Goal: Navigation & Orientation: Find specific page/section

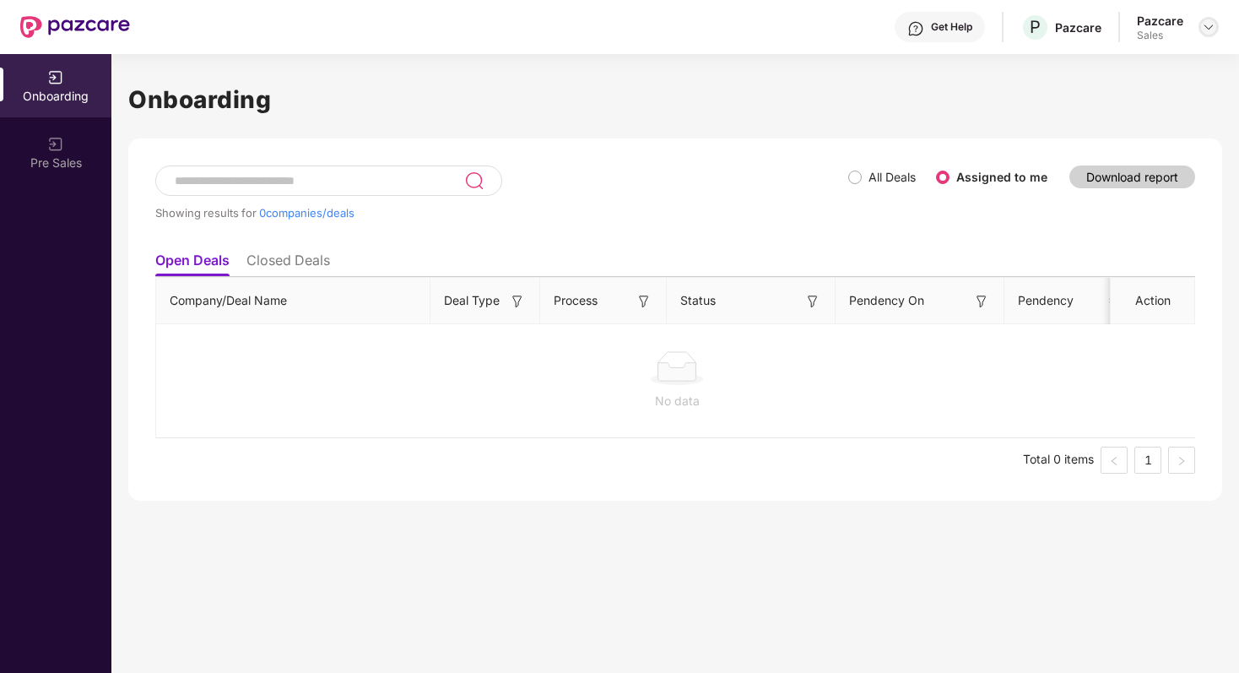
click at [1207, 27] on img at bounding box center [1209, 27] width 14 height 14
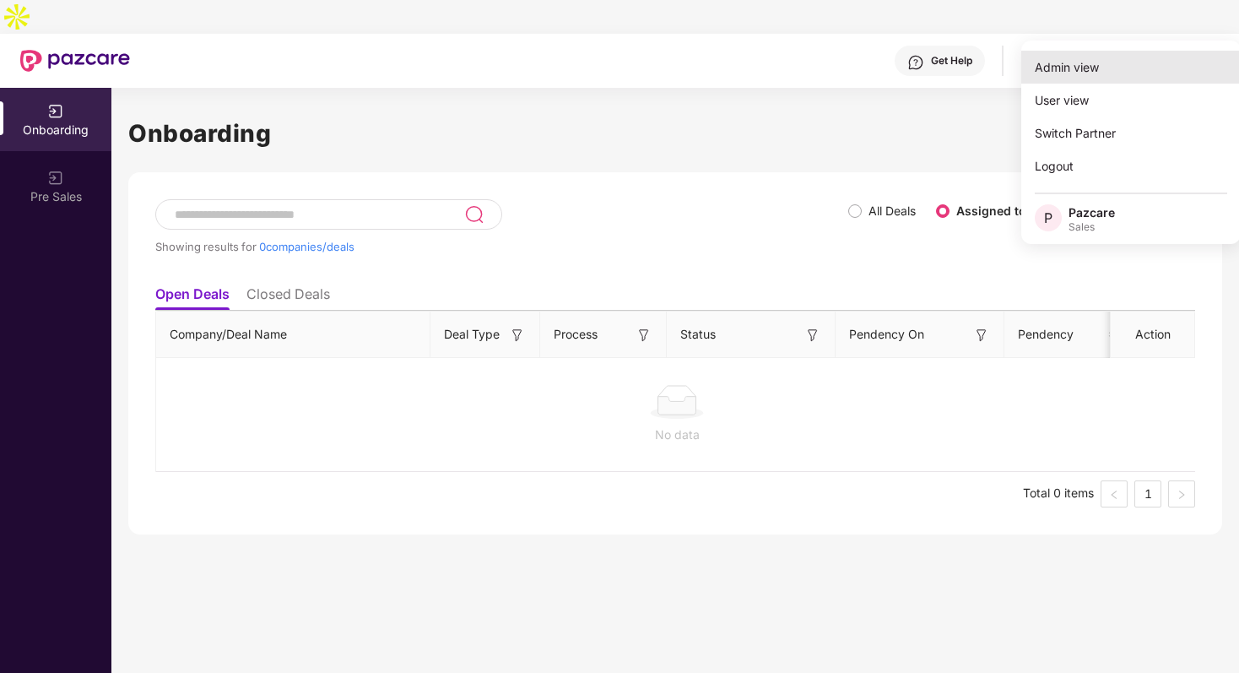
click at [1111, 67] on div "Admin view" at bounding box center [1130, 67] width 219 height 33
